Goal: Task Accomplishment & Management: Use online tool/utility

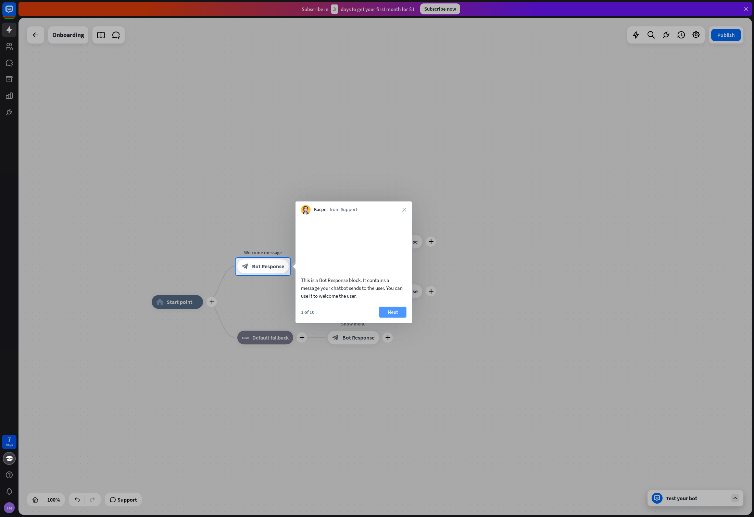
click at [394, 317] on button "Next" at bounding box center [392, 311] width 27 height 11
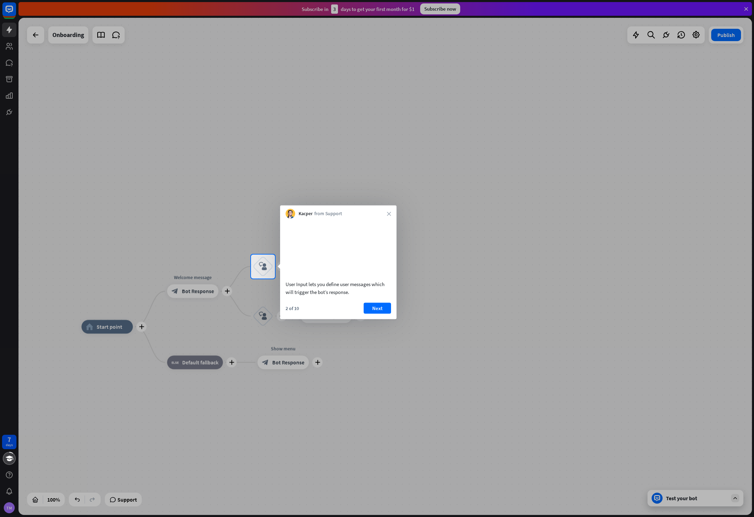
click at [391, 317] on div "2 of 10 Next" at bounding box center [338, 310] width 116 height 16
click at [371, 313] on button "Next" at bounding box center [377, 307] width 27 height 11
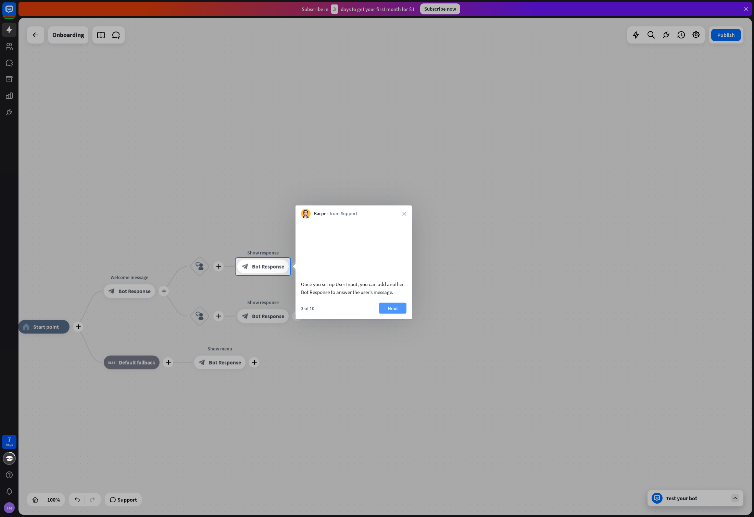
drag, startPoint x: 389, startPoint y: 317, endPoint x: 382, endPoint y: 318, distance: 6.6
click at [382, 313] on button "Next" at bounding box center [392, 307] width 27 height 11
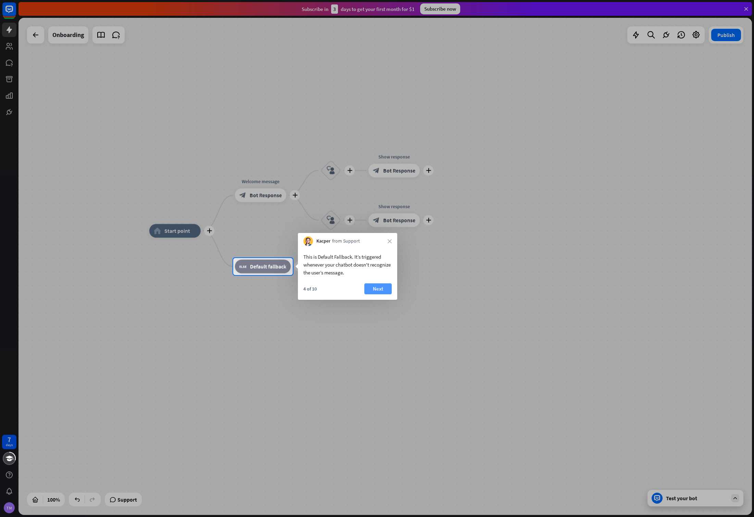
click at [382, 288] on button "Next" at bounding box center [377, 288] width 27 height 11
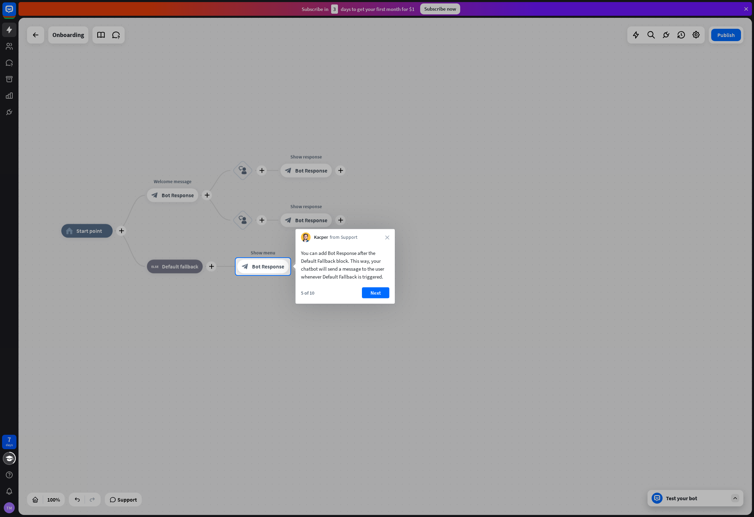
click at [382, 288] on button "Next" at bounding box center [375, 292] width 27 height 11
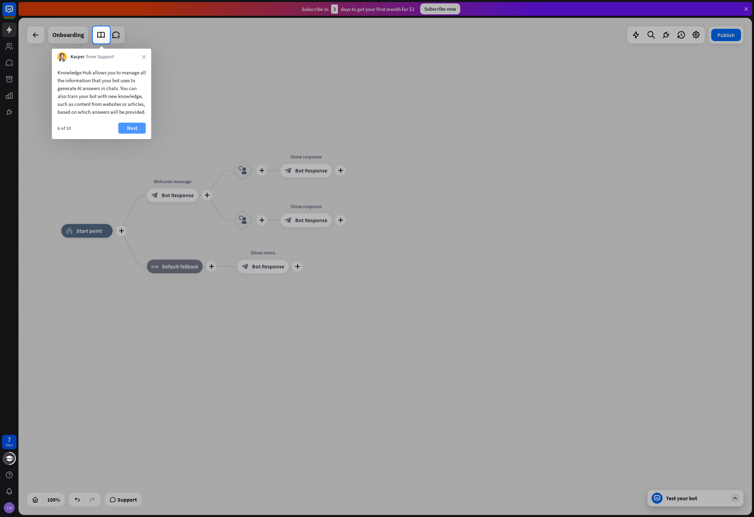
click at [138, 133] on button "Next" at bounding box center [131, 128] width 27 height 11
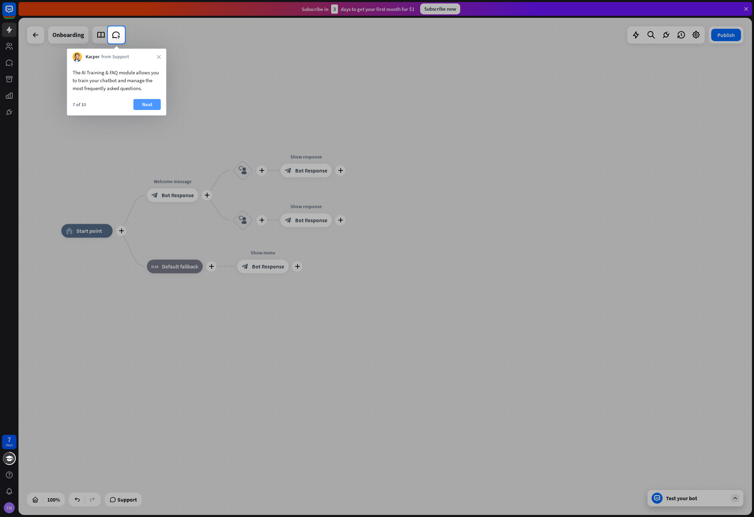
click at [154, 105] on button "Next" at bounding box center [147, 104] width 27 height 11
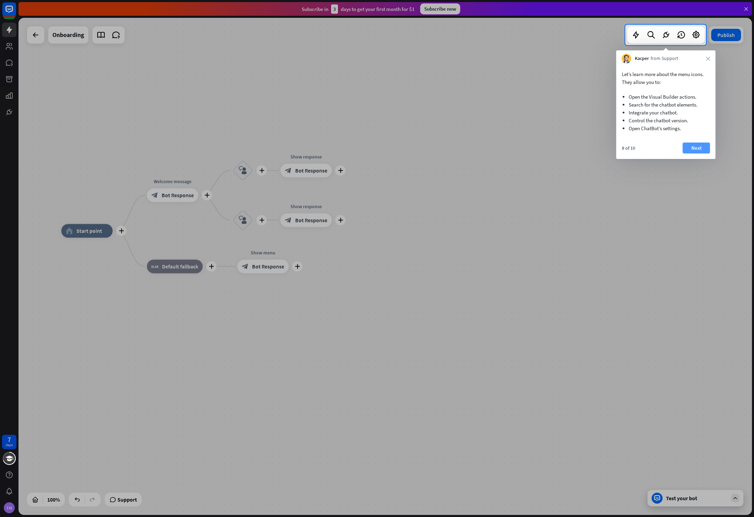
click at [693, 151] on button "Next" at bounding box center [696, 147] width 27 height 11
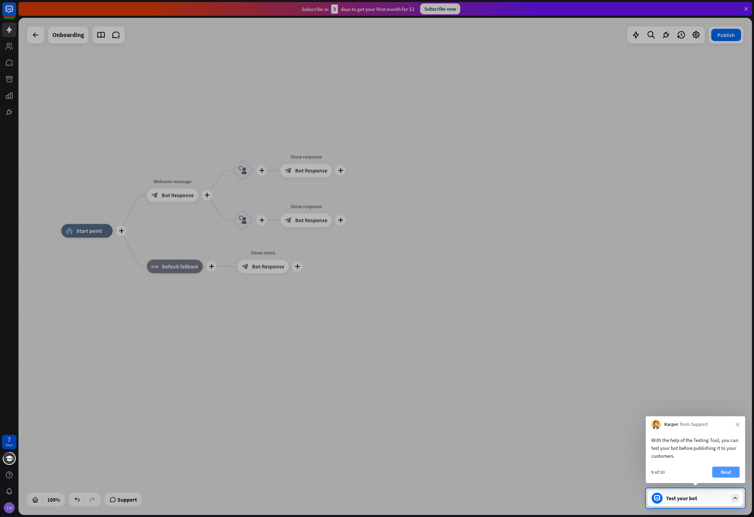
click at [724, 473] on button "Next" at bounding box center [725, 471] width 27 height 11
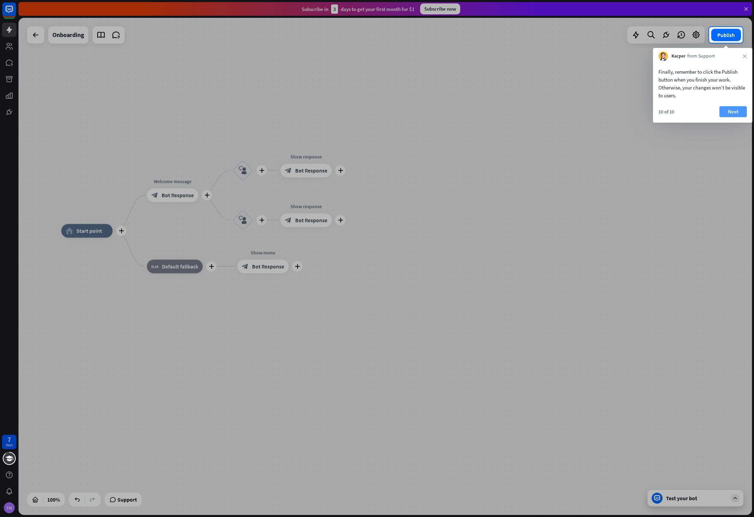
click at [736, 112] on button "Next" at bounding box center [732, 111] width 27 height 11
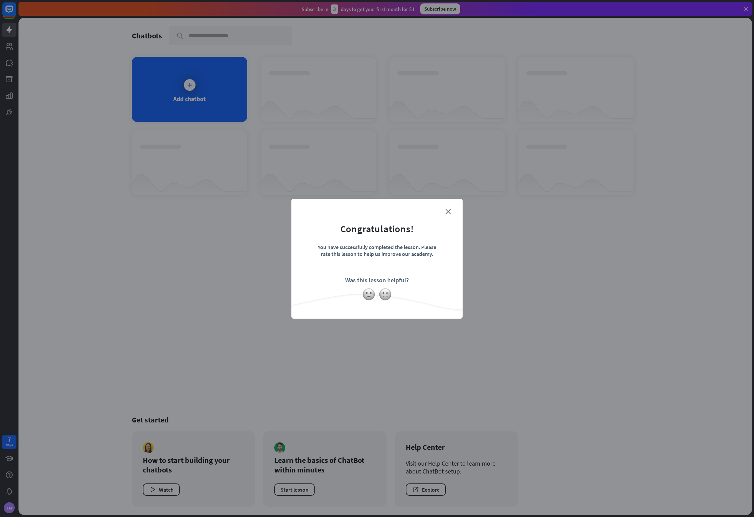
click at [454, 212] on div "close Congratulations! You have successfully completed the lesson. Please rate …" at bounding box center [376, 259] width 171 height 120
click at [445, 207] on form "Congratulations! You have successfully completed the lesson. Please rate this l…" at bounding box center [377, 248] width 154 height 82
click at [446, 211] on icon "close" at bounding box center [447, 211] width 5 height 5
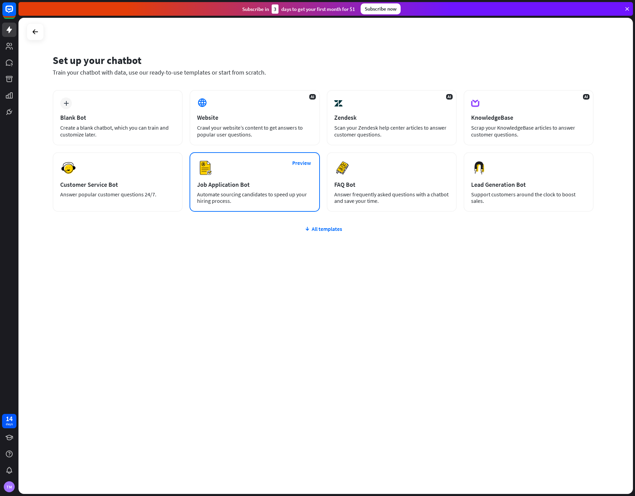
click at [287, 206] on div "Preview Job Application Bot Automate sourcing candidates to speed up your hirin…" at bounding box center [255, 182] width 130 height 60
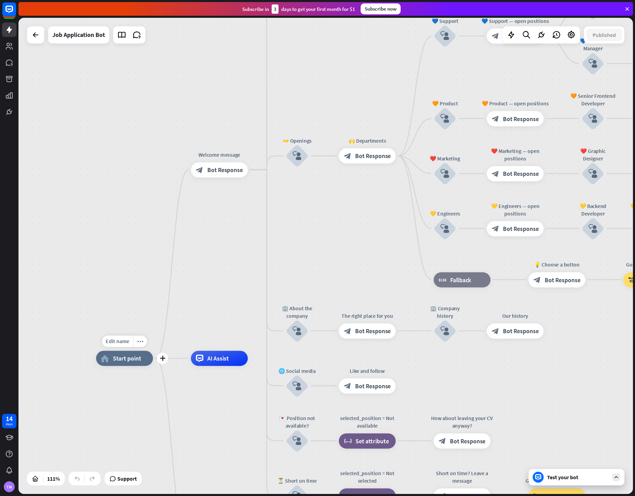
click at [132, 353] on div "home_2 Start point" at bounding box center [124, 358] width 57 height 15
click at [144, 300] on div "Edit name more_horiz home_2 Start point Welcome message block_bot_response Bot …" at bounding box center [325, 256] width 615 height 477
click at [210, 174] on span "Bot Response" at bounding box center [225, 170] width 36 height 8
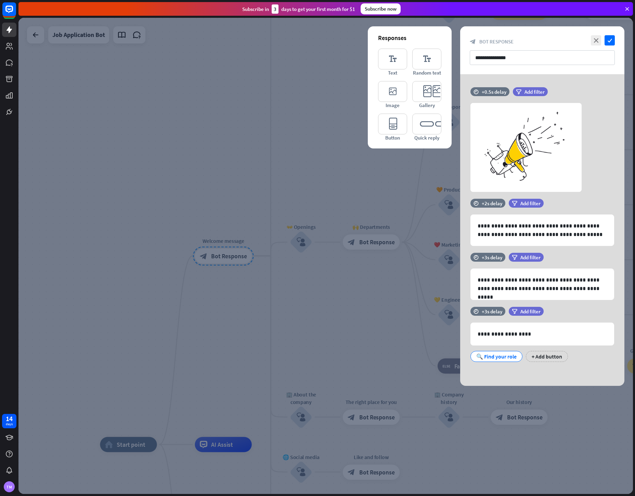
click at [206, 163] on div at bounding box center [325, 256] width 615 height 477
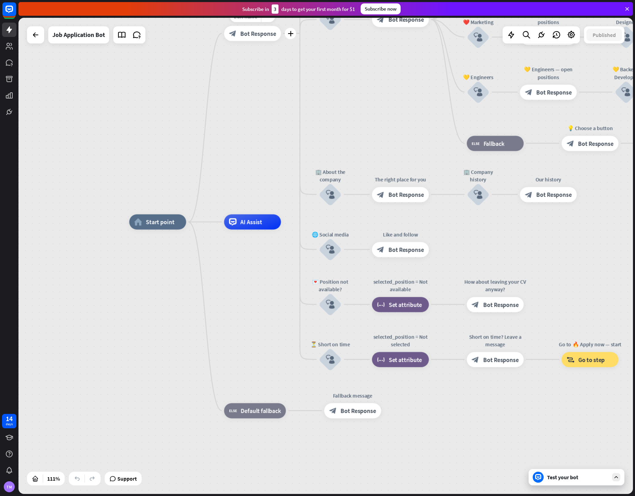
click at [602, 480] on div "Test your bot" at bounding box center [578, 477] width 62 height 7
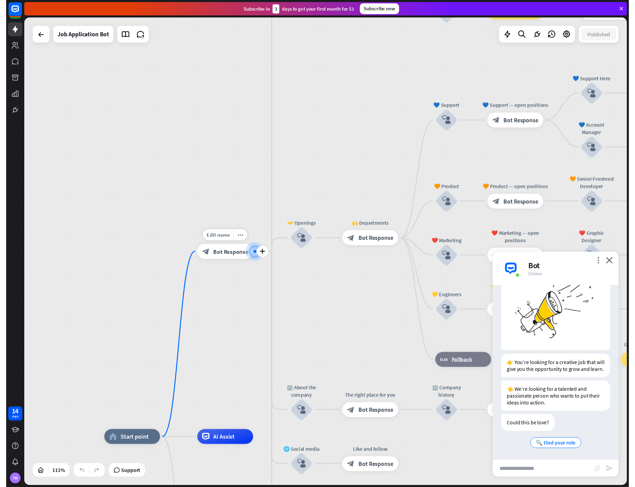
scroll to position [45, 0]
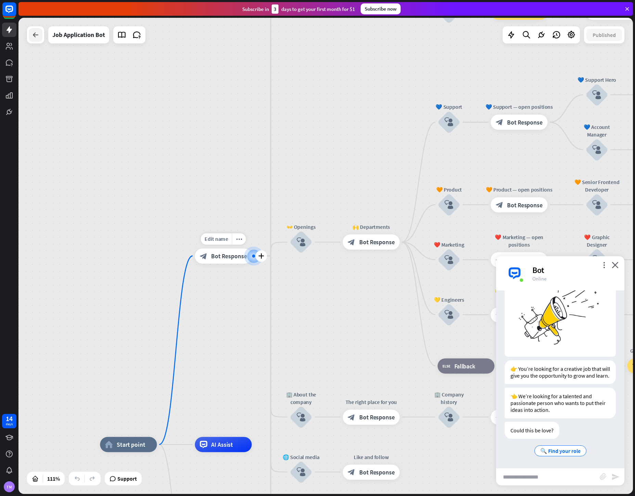
click at [36, 35] on icon at bounding box center [35, 35] width 8 height 8
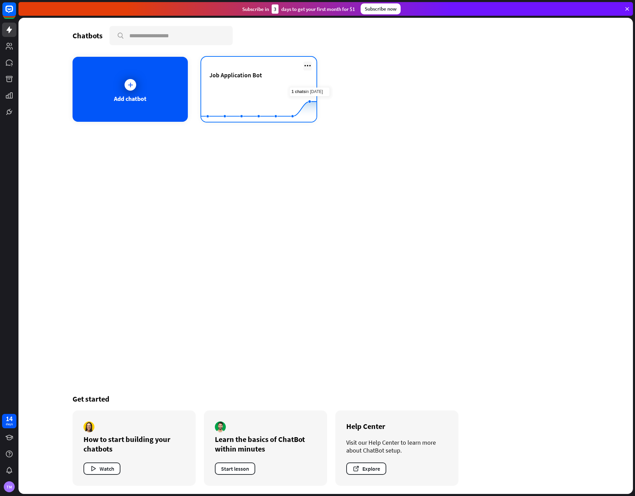
click at [310, 66] on icon at bounding box center [308, 66] width 8 height 8
click at [326, 115] on div "Delete chatbot" at bounding box center [311, 118] width 46 height 12
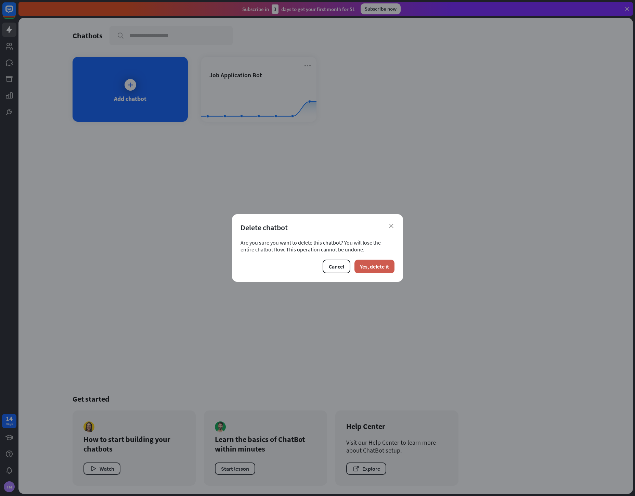
drag, startPoint x: 377, startPoint y: 272, endPoint x: 374, endPoint y: 267, distance: 5.1
click at [376, 271] on button "Yes, delete it" at bounding box center [375, 267] width 40 height 14
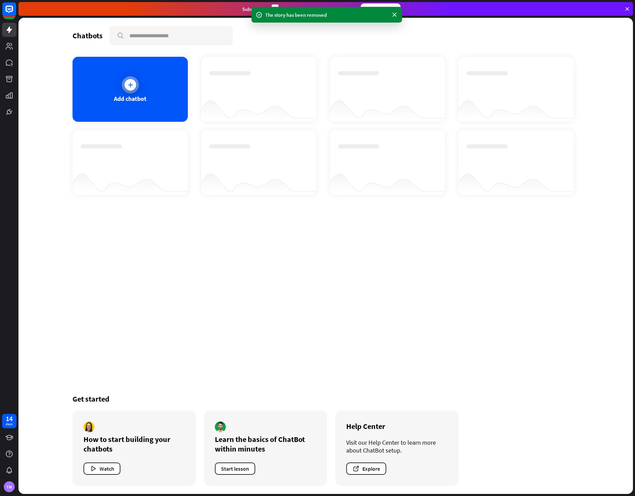
click at [138, 93] on div "Add chatbot" at bounding box center [130, 89] width 115 height 65
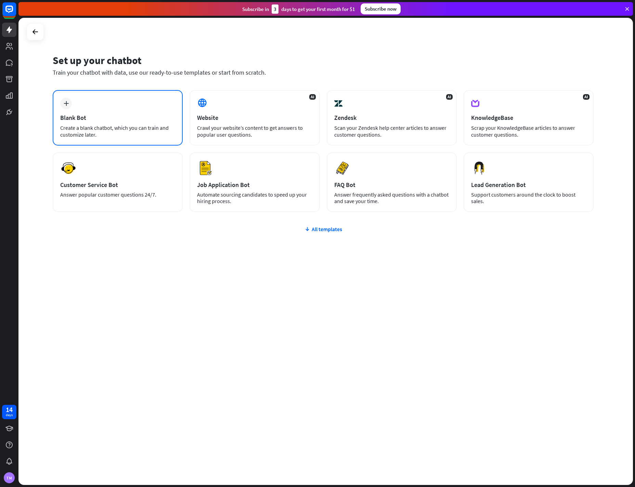
click at [124, 119] on div "Blank Bot" at bounding box center [117, 118] width 115 height 8
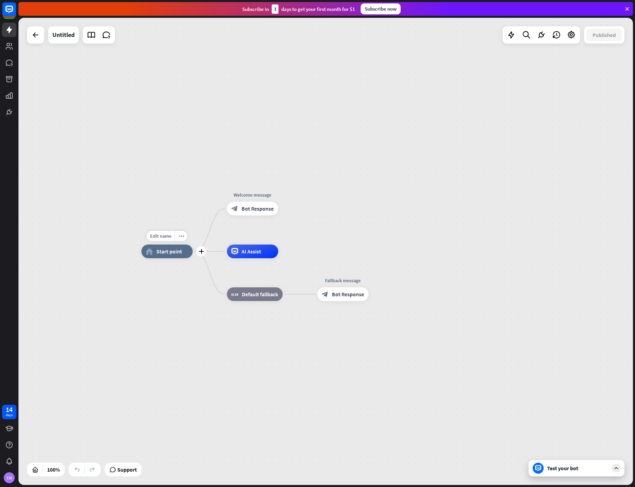
click at [162, 251] on span "Start point" at bounding box center [169, 251] width 26 height 7
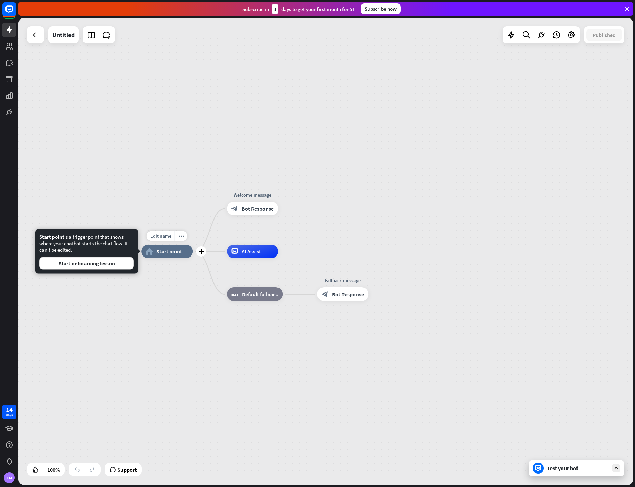
click at [172, 258] on div "Edit name more_horiz plus home_2 Start point" at bounding box center [166, 251] width 51 height 14
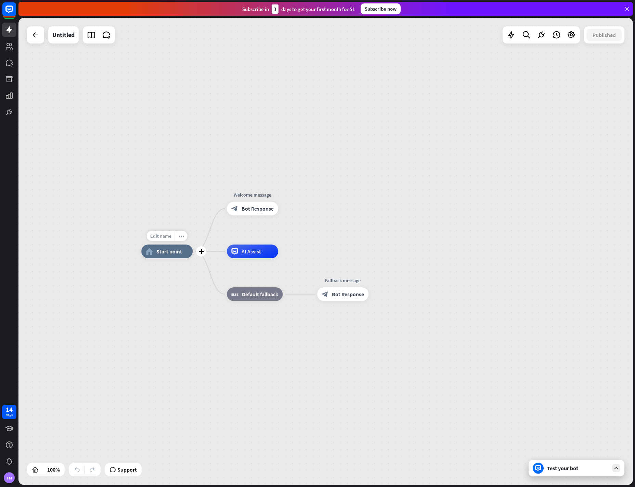
click at [164, 235] on span "Edit name" at bounding box center [160, 236] width 21 height 6
click at [154, 210] on div "home_2 Start point Welcome message block_bot_response Bot Response AI Assist bl…" at bounding box center [325, 251] width 615 height 467
click at [247, 236] on span "Edit name" at bounding box center [246, 236] width 21 height 6
click at [302, 234] on div "home_2 Start point Welcome message block_bot_response Bot Response AI Assist bl…" at bounding box center [325, 251] width 615 height 467
click at [253, 207] on span "Bot Response" at bounding box center [258, 208] width 32 height 7
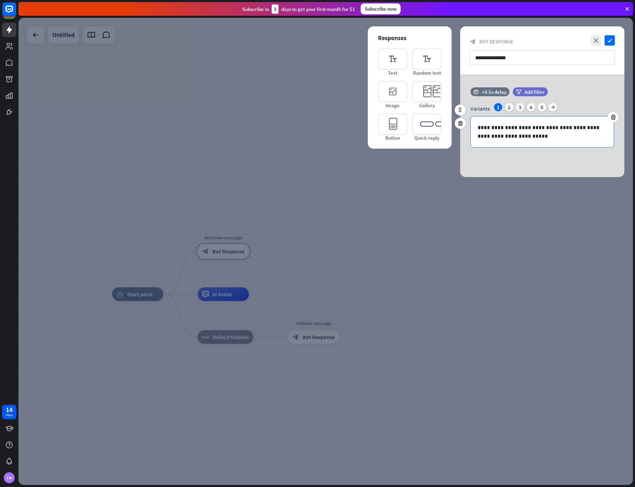
click at [535, 134] on p "**********" at bounding box center [542, 131] width 129 height 17
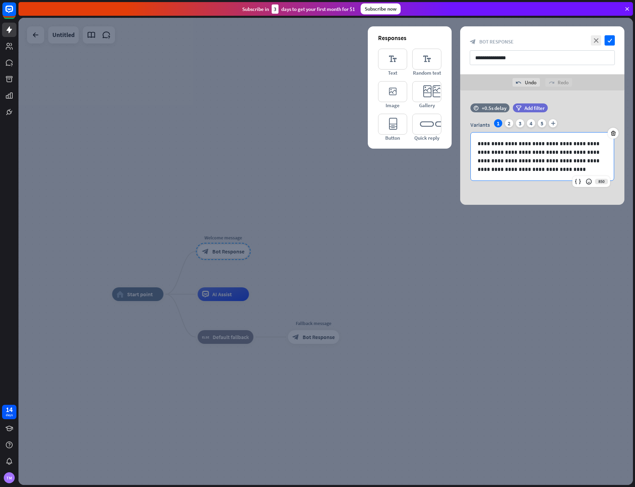
click at [544, 191] on div "**********" at bounding box center [542, 147] width 164 height 114
click at [510, 246] on div at bounding box center [325, 251] width 615 height 467
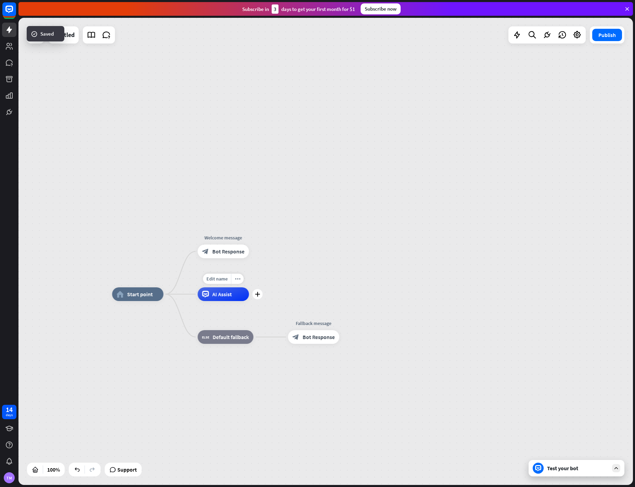
click at [224, 301] on div "Edit name more_horiz plus AI Assist" at bounding box center [223, 294] width 51 height 14
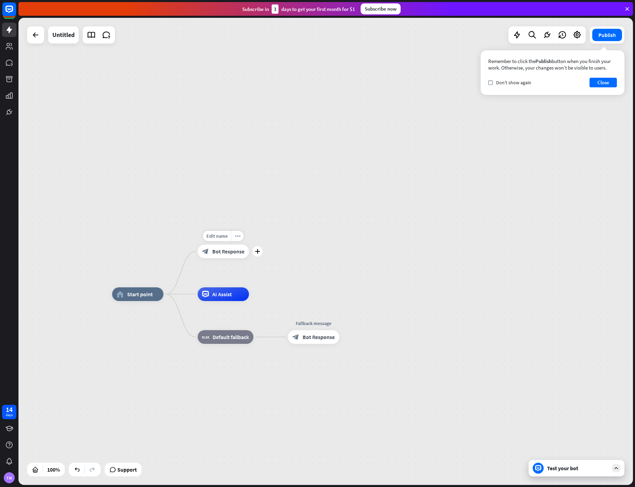
click at [218, 251] on span "Bot Response" at bounding box center [229, 251] width 32 height 7
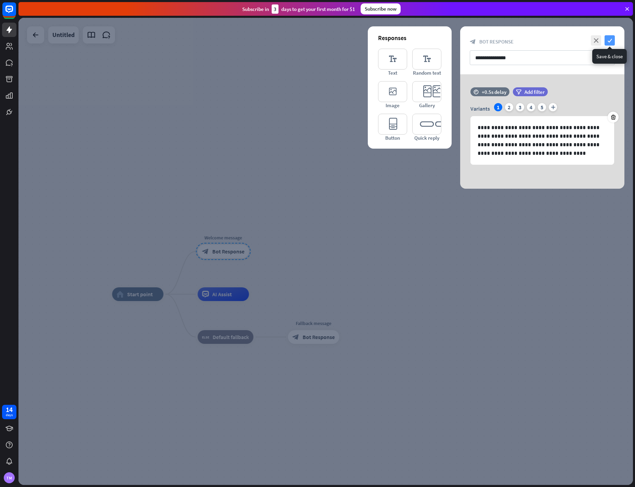
click at [612, 37] on icon "check" at bounding box center [610, 40] width 10 height 10
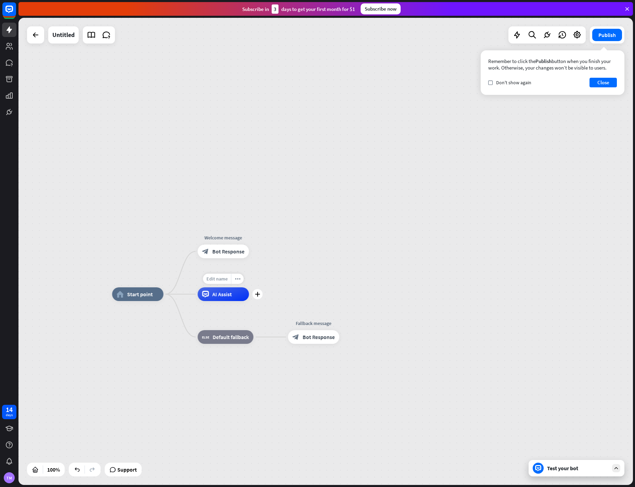
click at [222, 280] on span "Edit name" at bounding box center [216, 279] width 21 height 6
click at [210, 258] on div "Edit name more_horiz plus Welcome message block_bot_response Bot Response" at bounding box center [223, 251] width 51 height 14
click at [221, 295] on span "AI Assist" at bounding box center [223, 294] width 20 height 7
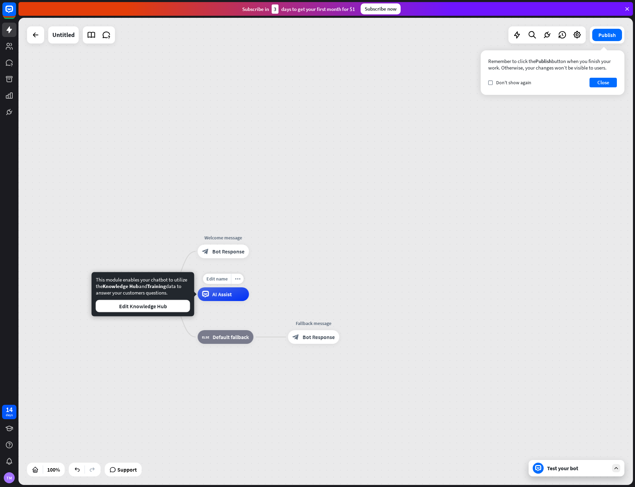
click at [301, 274] on div "home_2 Start point Welcome message block_bot_response Bot Response Edit name mo…" at bounding box center [325, 251] width 615 height 467
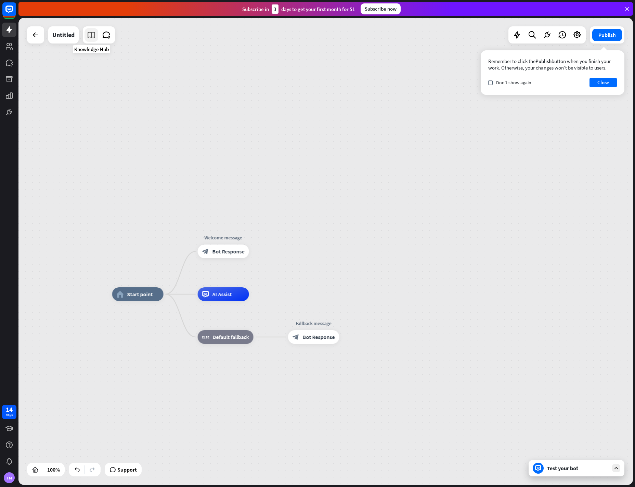
click at [97, 39] on link at bounding box center [92, 35] width 14 height 14
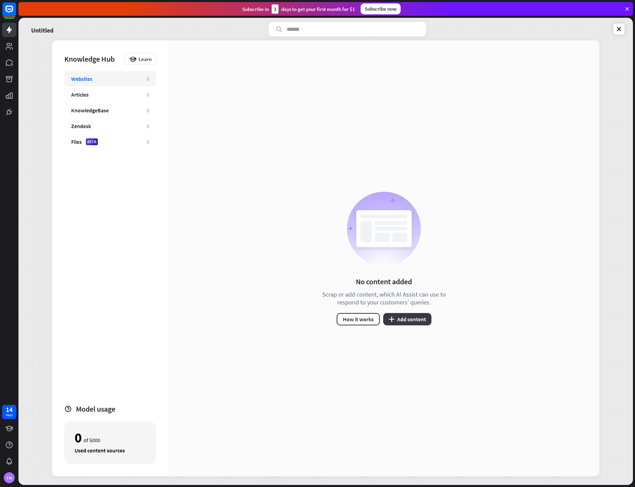
click at [417, 321] on button "plus Add content" at bounding box center [407, 319] width 48 height 12
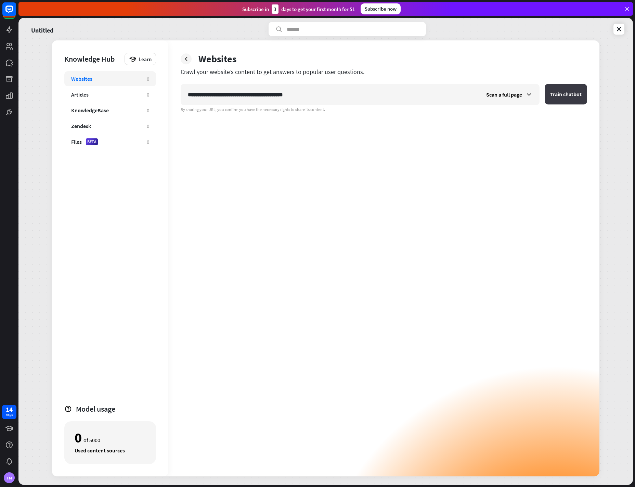
type input "**********"
click at [557, 97] on button "Train chatbot" at bounding box center [566, 94] width 42 height 21
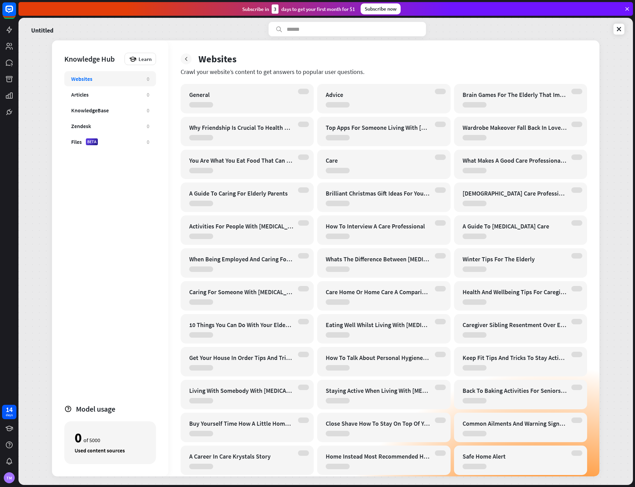
click at [187, 61] on icon at bounding box center [186, 58] width 7 height 7
